Goal: Entertainment & Leisure: Consume media (video, audio)

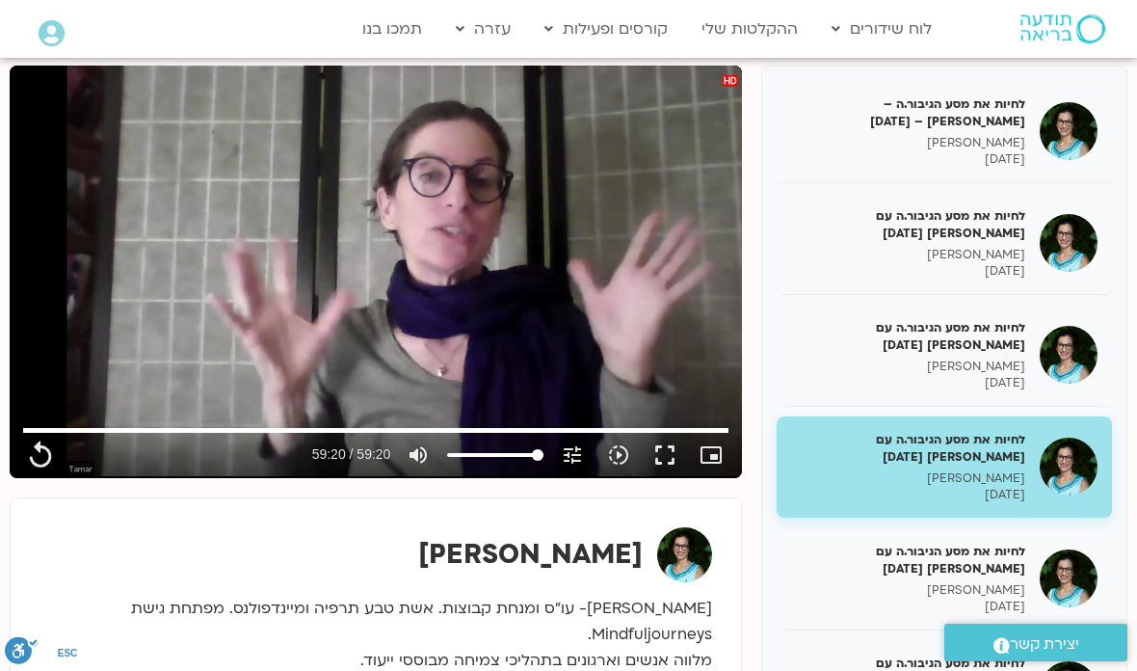
scroll to position [122, 0]
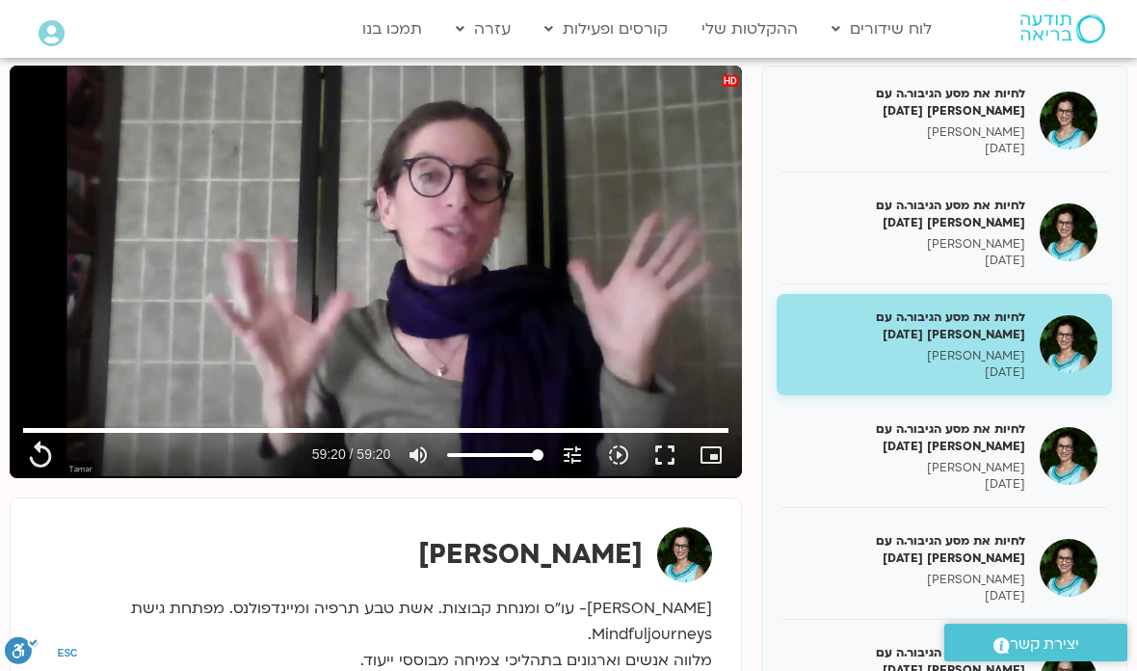
type input "3560.12"
click at [973, 424] on h5 "לחיות את מסע הגיבור.ה עם [PERSON_NAME] [DATE]" at bounding box center [908, 437] width 234 height 35
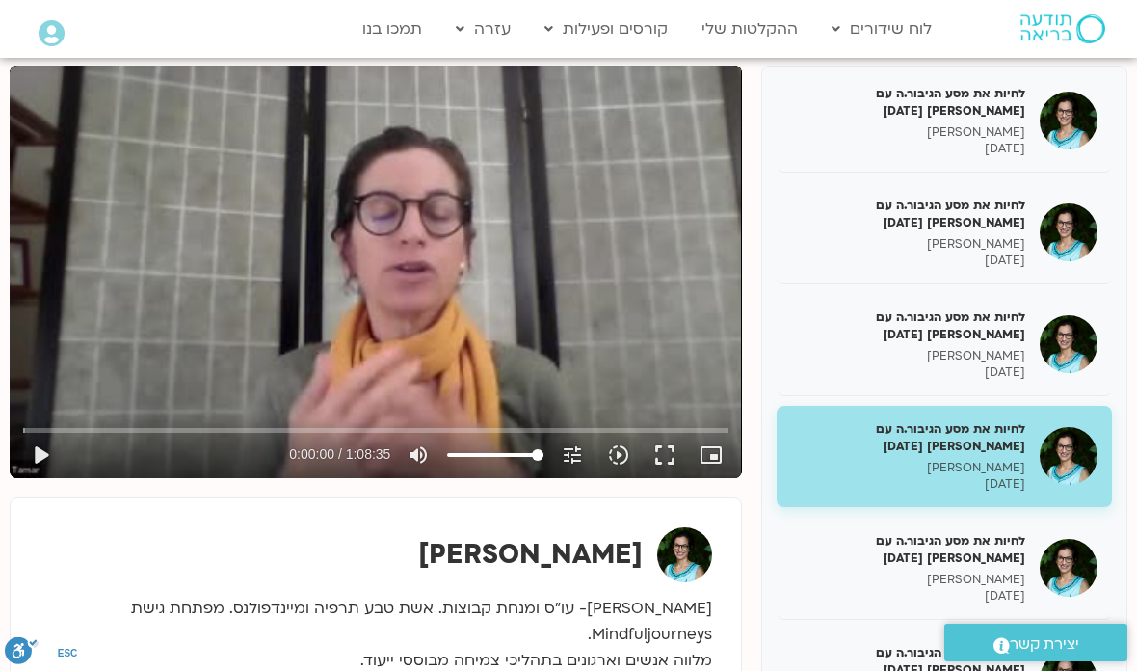
click at [39, 464] on button "play_arrow" at bounding box center [40, 455] width 46 height 46
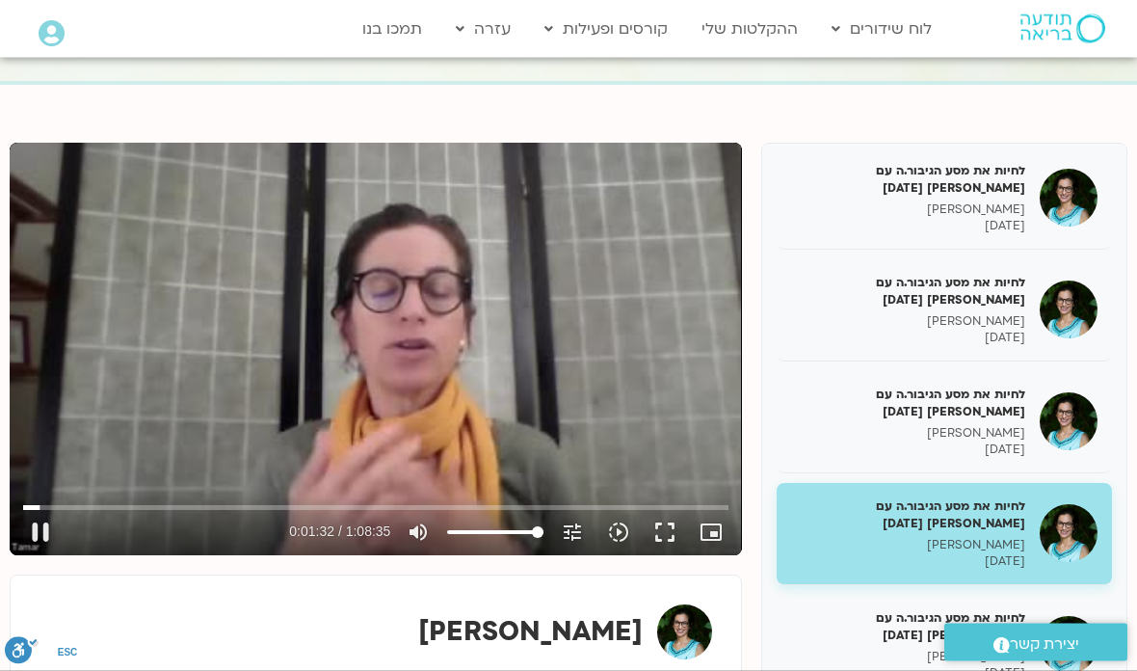
scroll to position [165, 0]
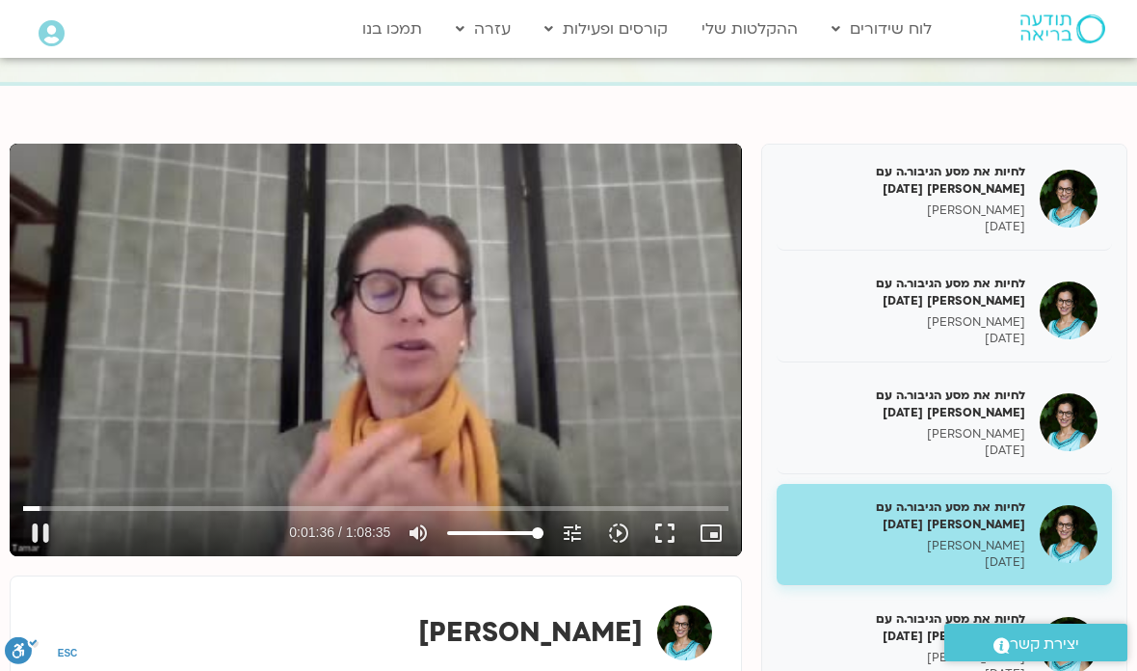
click at [8, 664] on button ".a fill:#FFF; ESC" at bounding box center [22, 655] width 34 height 36
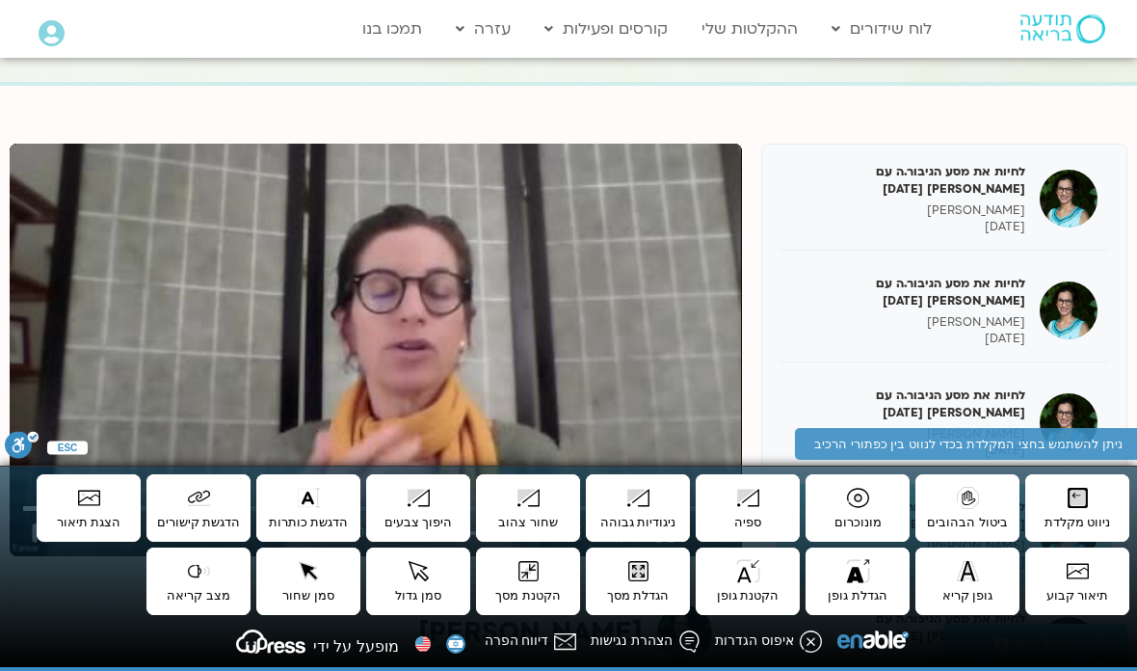
type input "100.221198307632"
click at [793, 227] on p "[DATE]" at bounding box center [908, 227] width 234 height 16
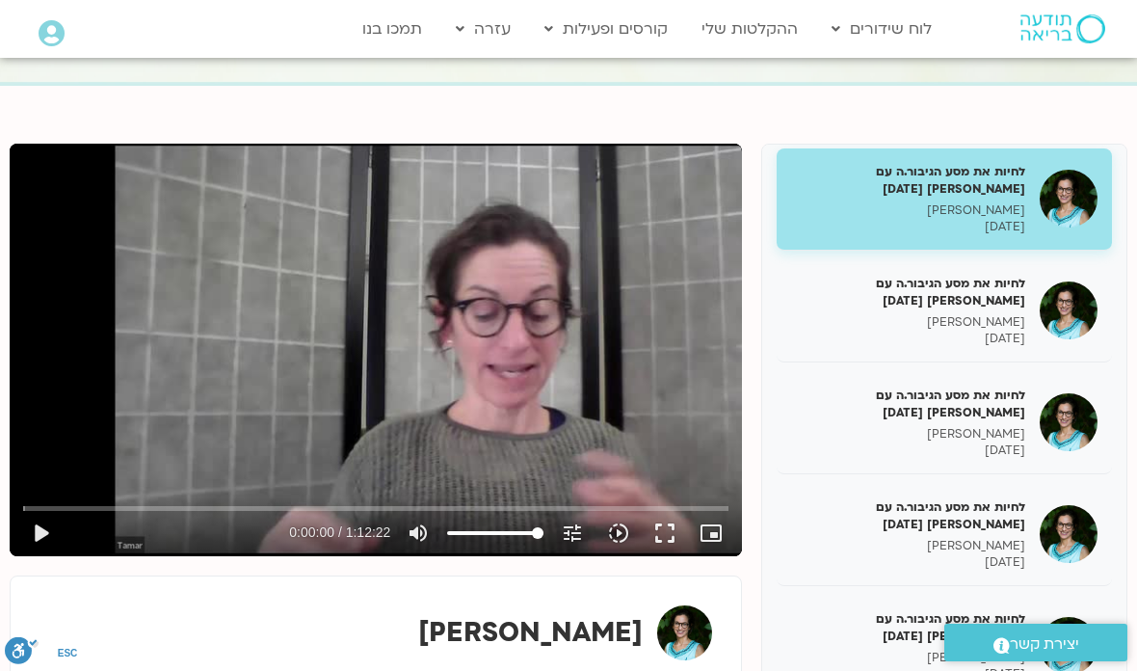
click at [987, 510] on h5 "לחיות את מסע הגיבור.ה עם [PERSON_NAME] [DATE]" at bounding box center [908, 515] width 234 height 35
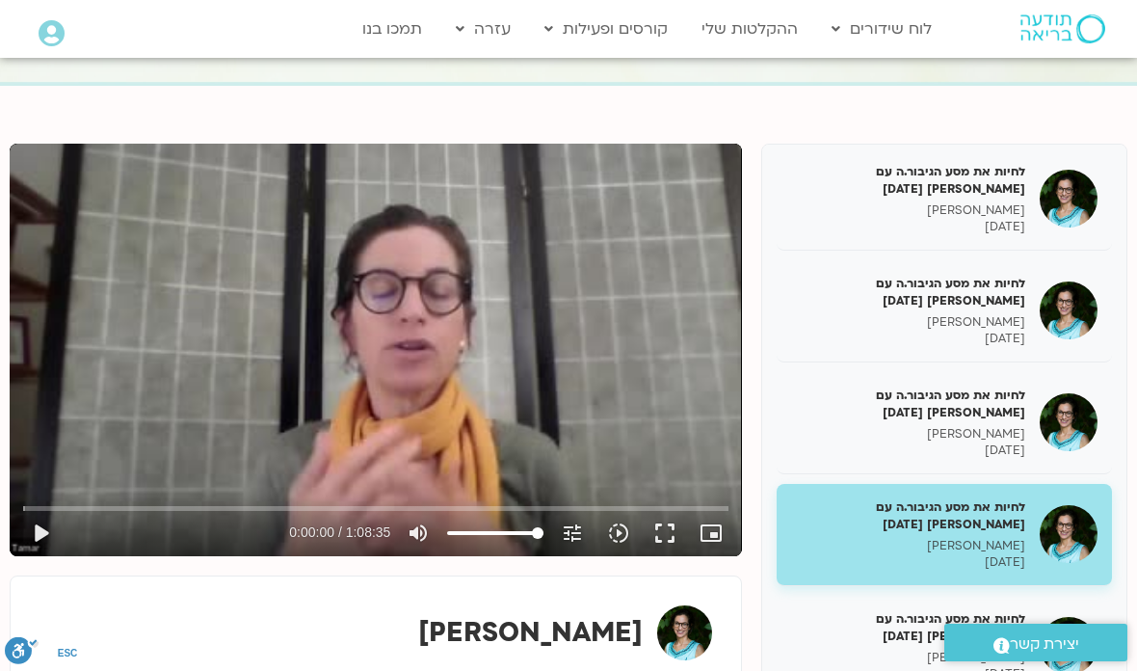
click at [672, 543] on button "fullscreen" at bounding box center [665, 533] width 46 height 46
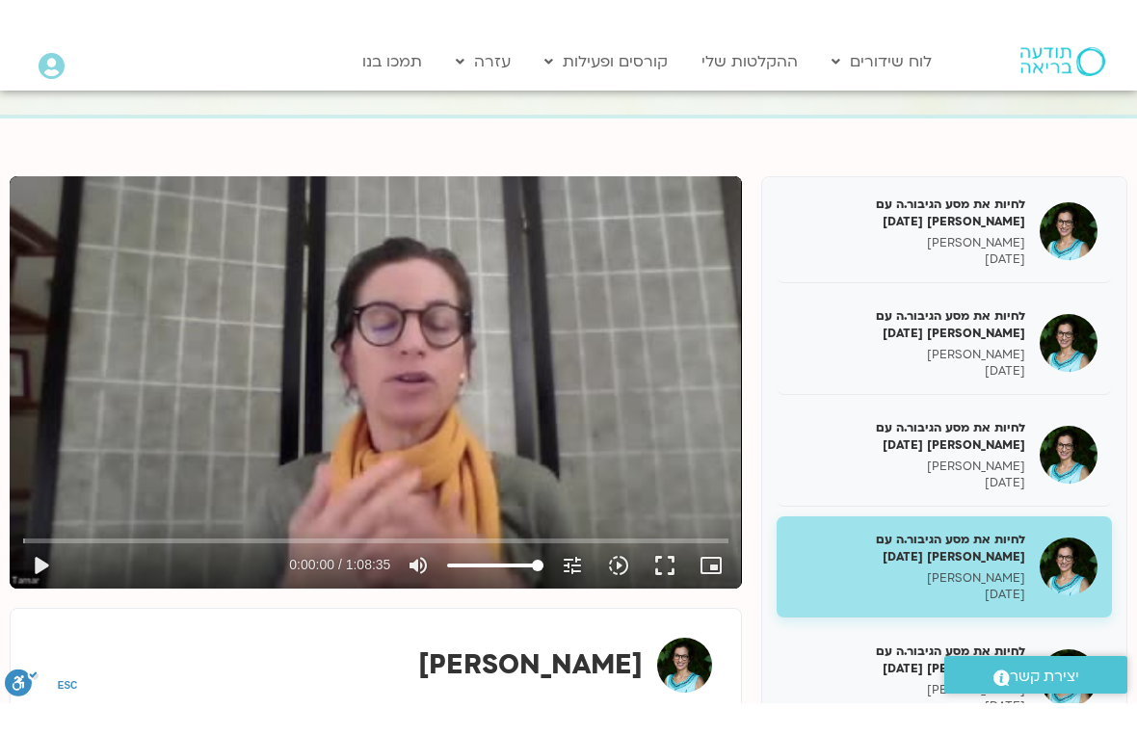
scroll to position [23, 0]
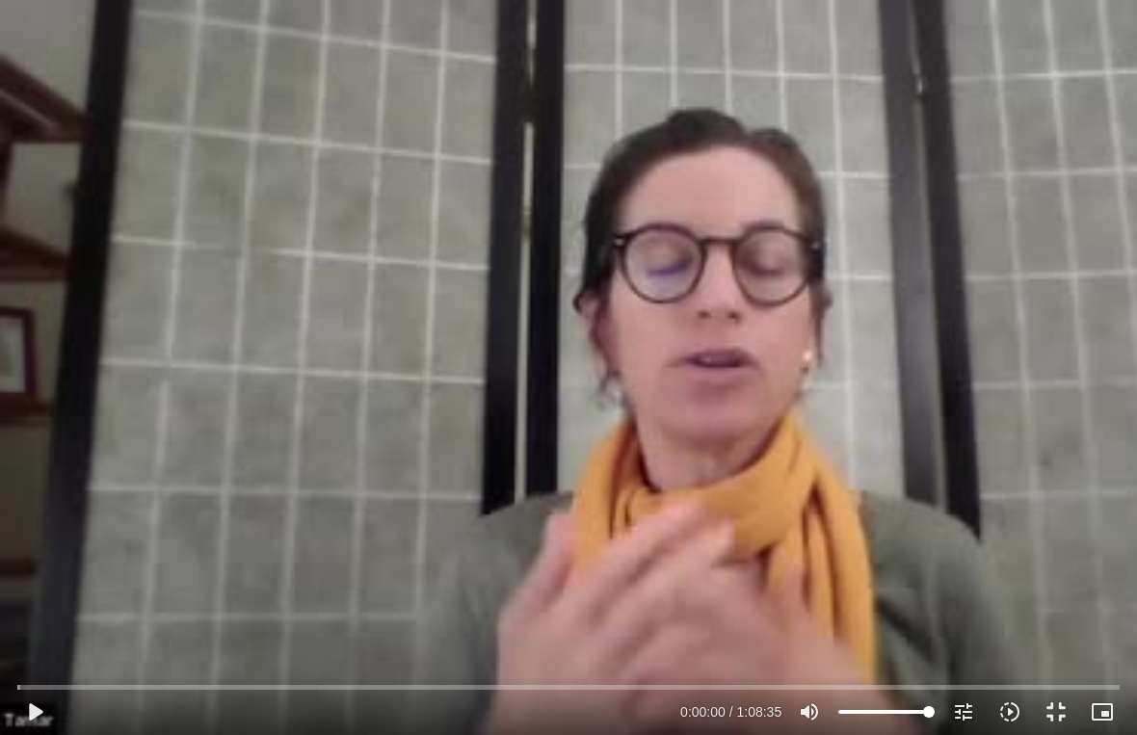
click at [30, 670] on button "play_arrow" at bounding box center [35, 712] width 46 height 46
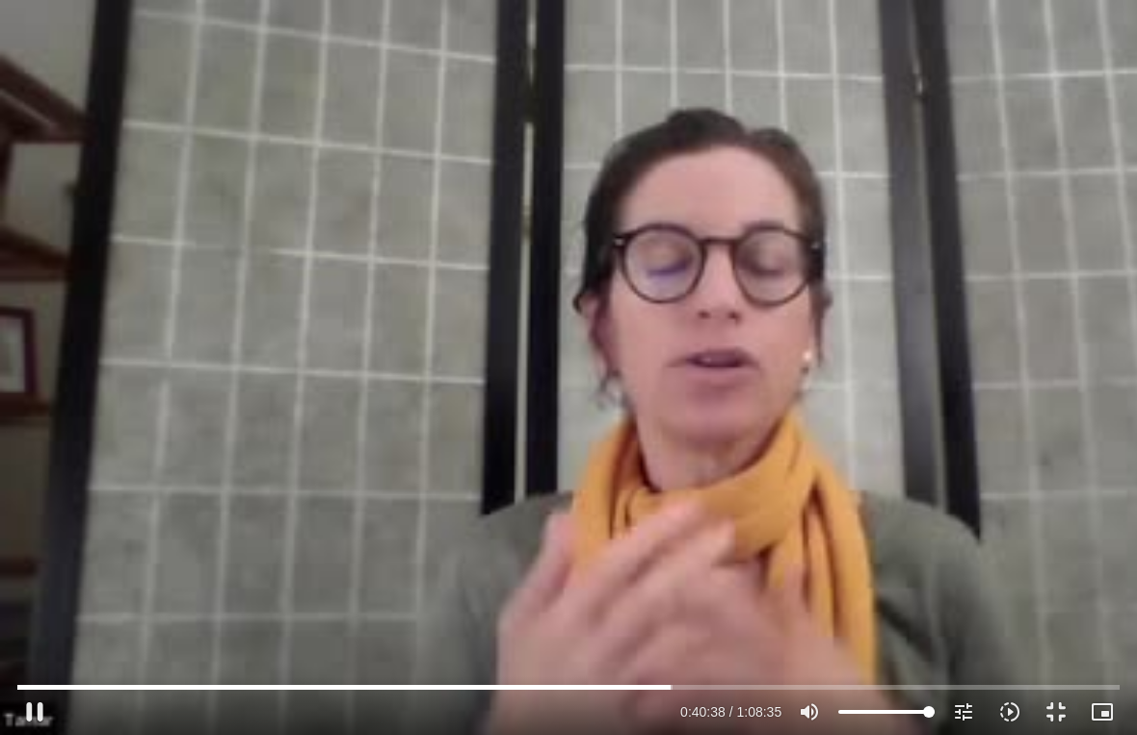
click at [39, 670] on button "pause" at bounding box center [35, 712] width 46 height 46
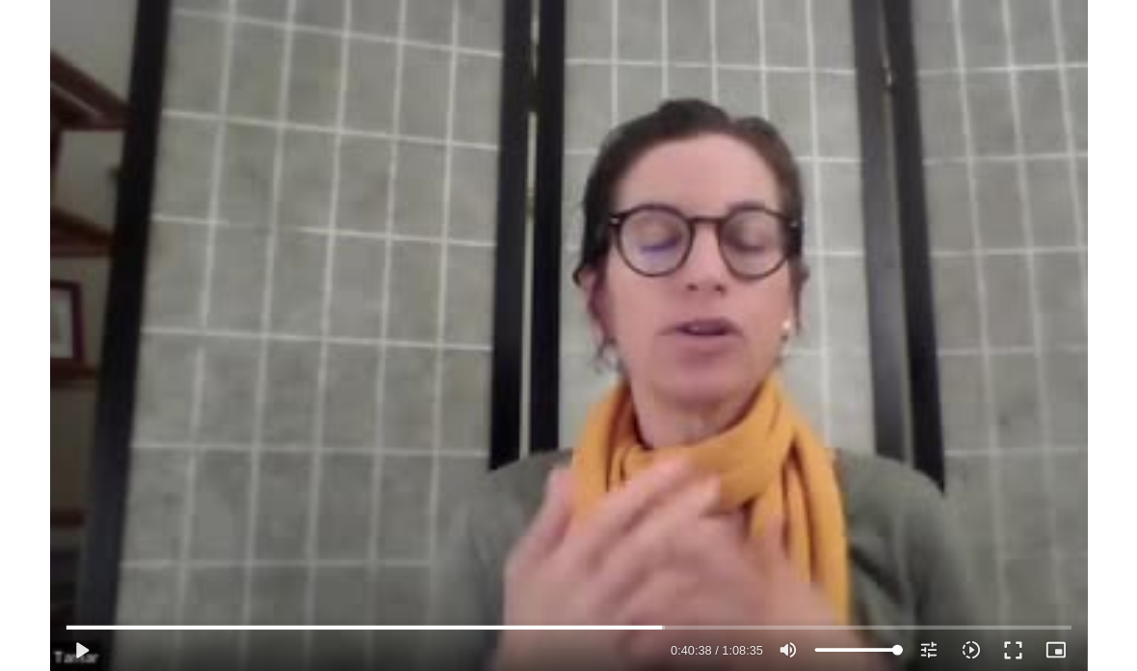
scroll to position [165, 0]
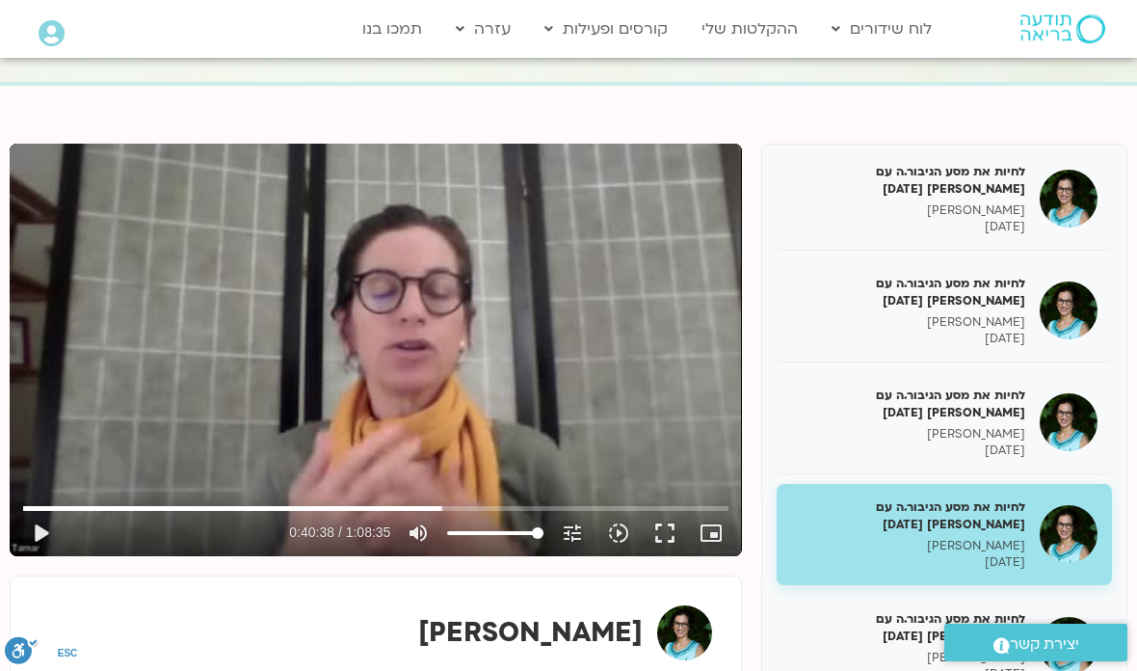
click at [54, 528] on button "play_arrow" at bounding box center [40, 533] width 46 height 46
type input "2441.071830255"
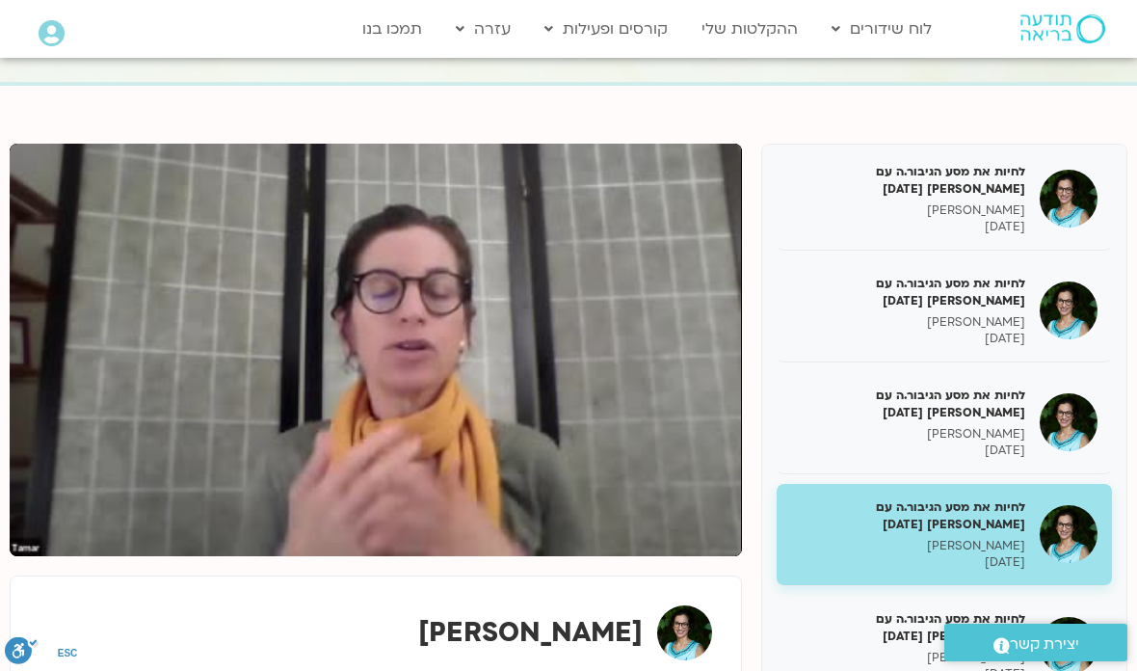
click at [1095, 422] on img at bounding box center [1069, 422] width 58 height 58
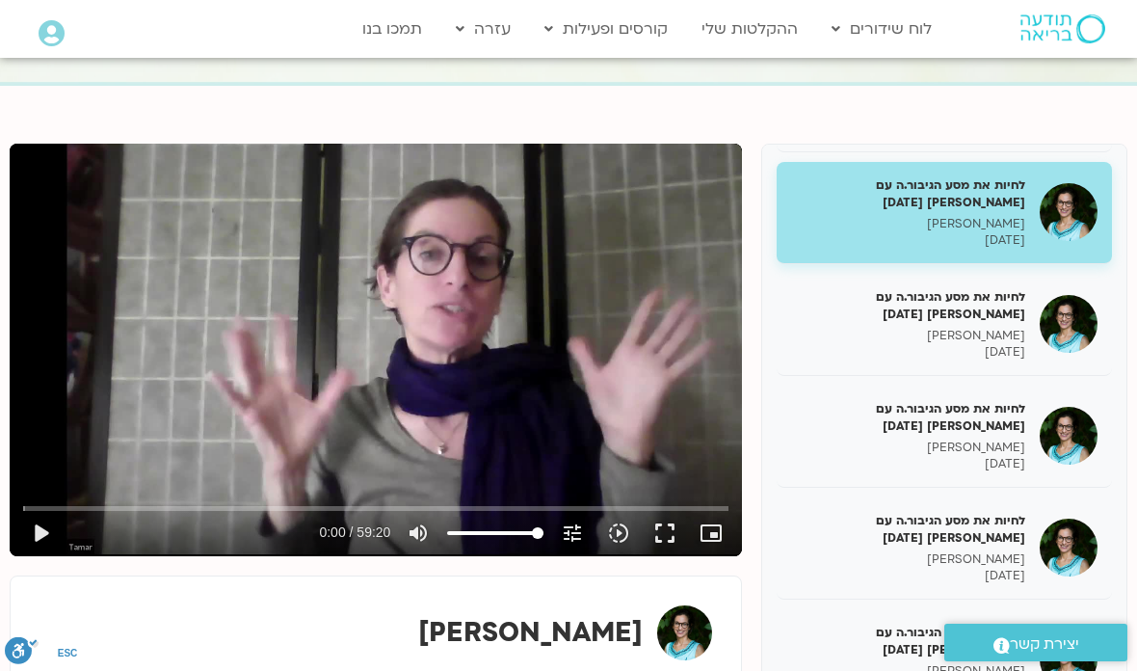
scroll to position [333, 0]
click at [1004, 343] on p "[DATE]" at bounding box center [908, 351] width 234 height 16
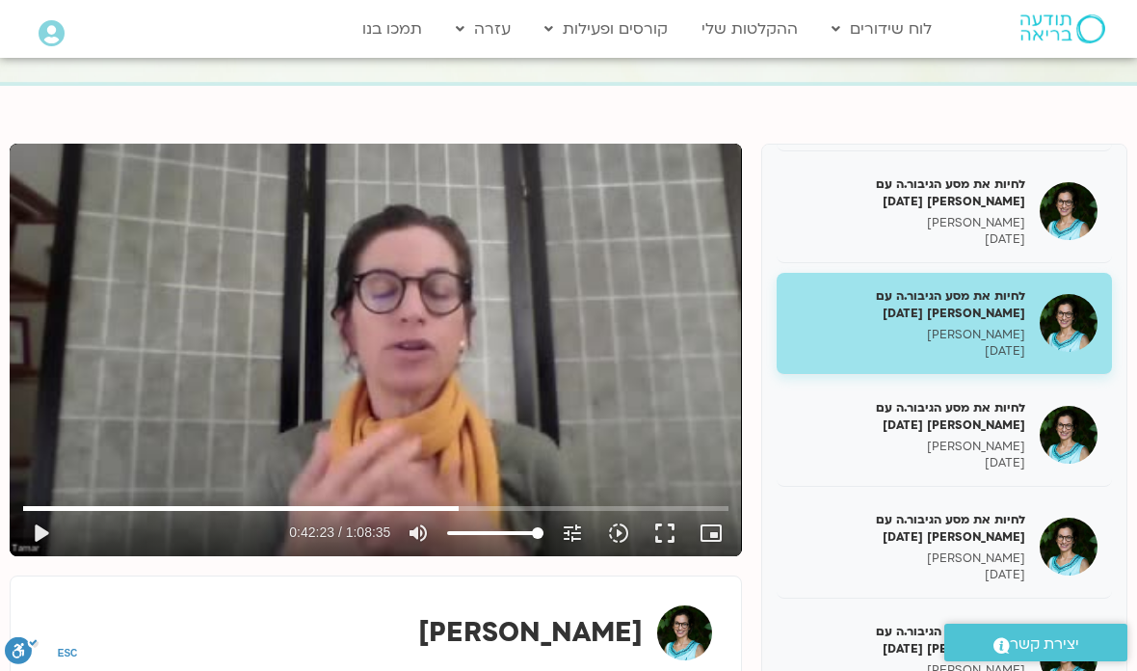
click at [509, 502] on input "Seek" at bounding box center [376, 508] width 706 height 12
click at [445, 502] on input "Seek" at bounding box center [376, 508] width 706 height 12
click at [44, 535] on button "play_arrow" at bounding box center [40, 533] width 46 height 46
click at [437, 497] on div "Skip ad 41:09 pause 0:41:11 / 1:08:35 volume_up Mute tune Resolution Auto 240p …" at bounding box center [376, 524] width 718 height 63
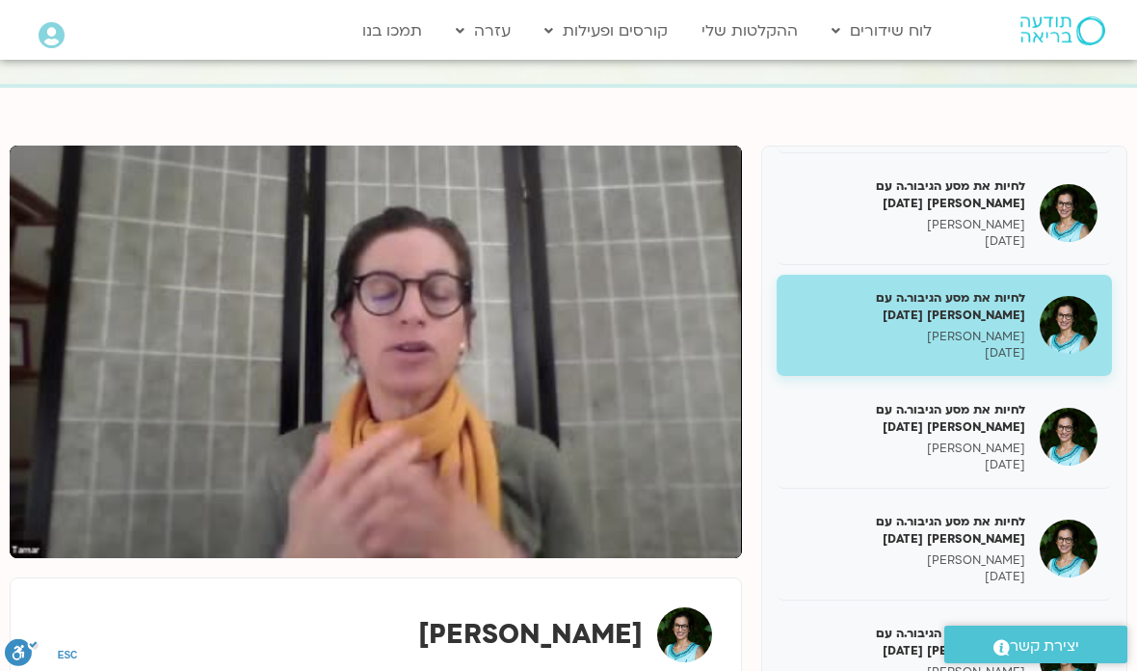
scroll to position [163, 0]
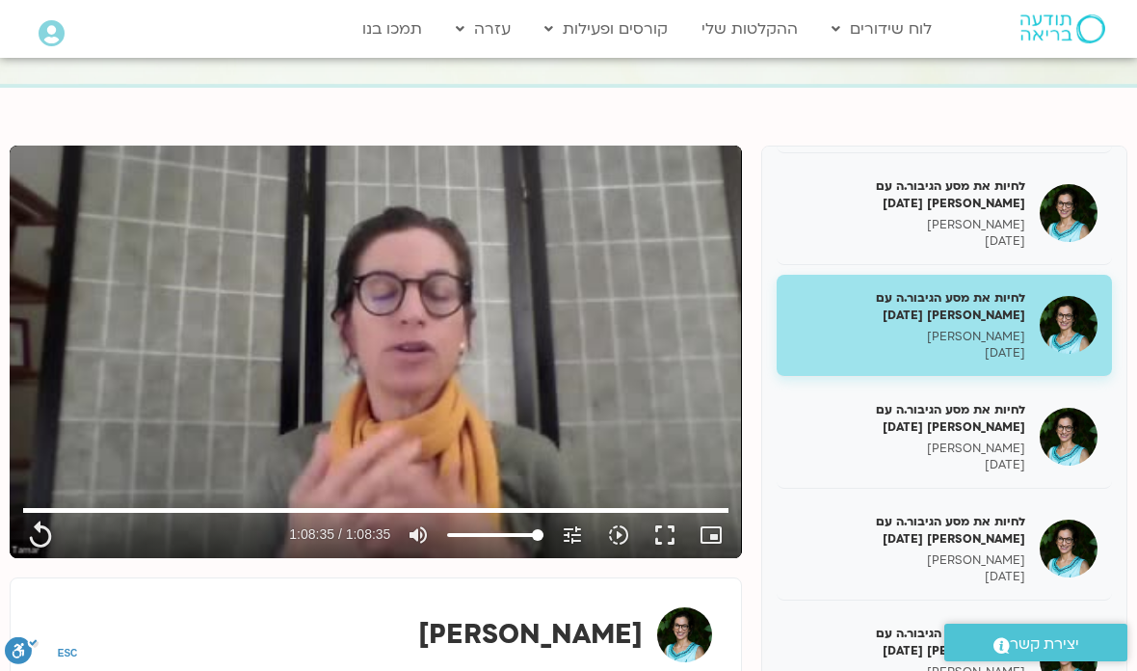
type input "4115.56"
